Goal: Task Accomplishment & Management: Manage account settings

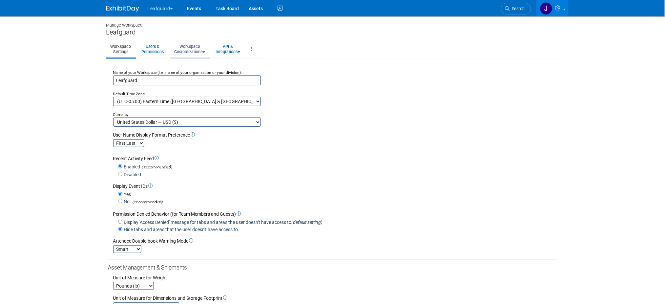
click at [200, 51] on link "Workspace Customizations" at bounding box center [189, 49] width 39 height 16
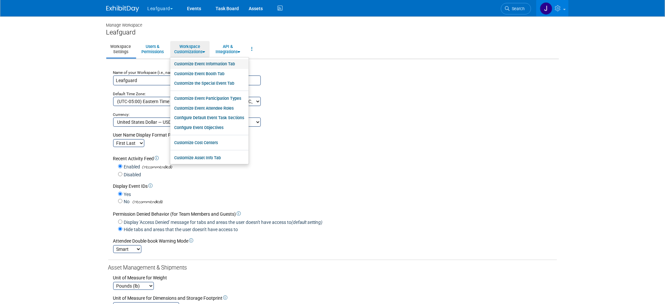
click at [216, 62] on link "Customize Event Information Tab" at bounding box center [209, 64] width 78 height 10
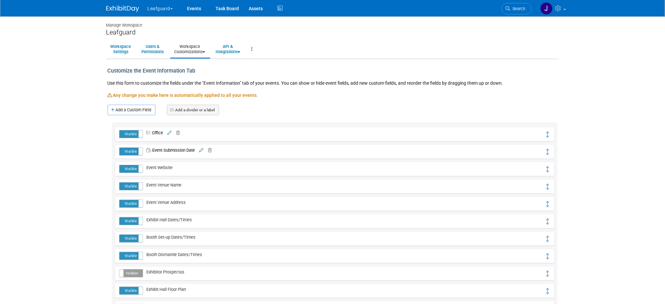
click at [171, 131] on icon at bounding box center [169, 133] width 4 height 4
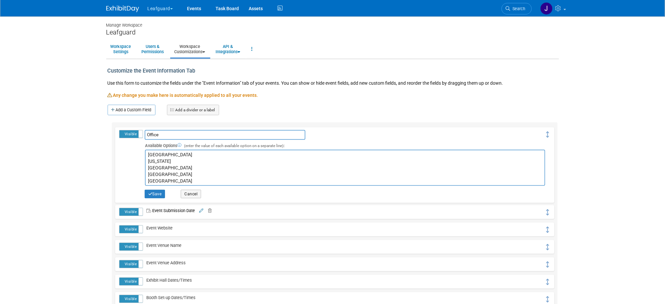
click at [194, 164] on textarea "[GEOGRAPHIC_DATA] [US_STATE] [GEOGRAPHIC_DATA] [GEOGRAPHIC_DATA] [GEOGRAPHIC_DA…" at bounding box center [345, 168] width 401 height 36
click at [198, 192] on button "Cancel" at bounding box center [191, 194] width 20 height 9
